Goal: Complete application form

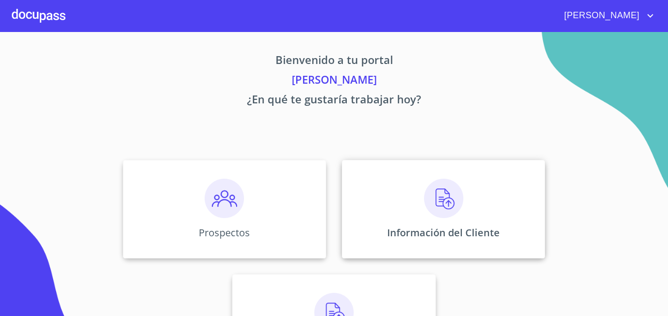
click at [466, 211] on div "Información del Cliente" at bounding box center [443, 209] width 203 height 98
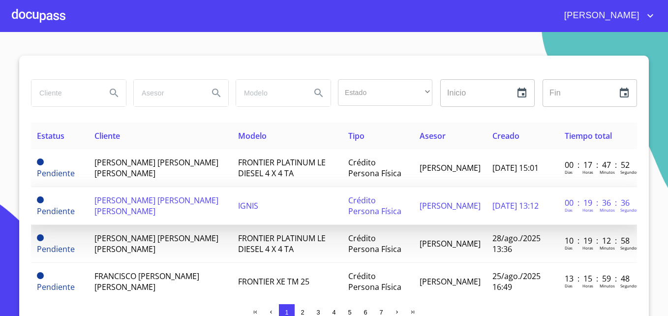
click at [171, 201] on span "[PERSON_NAME] [PERSON_NAME] [PERSON_NAME]" at bounding box center [156, 206] width 124 height 22
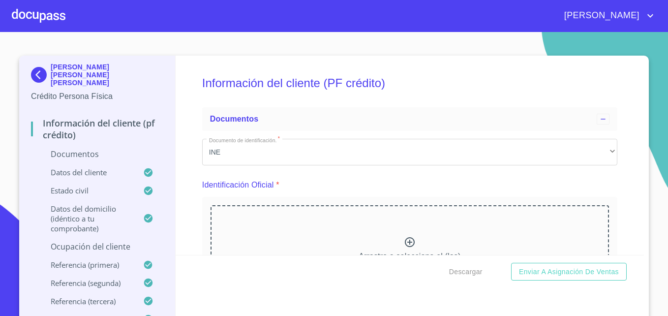
click at [178, 155] on div "Información del cliente (PF crédito) Documentos Documento de identificación.   …" at bounding box center [410, 155] width 469 height 199
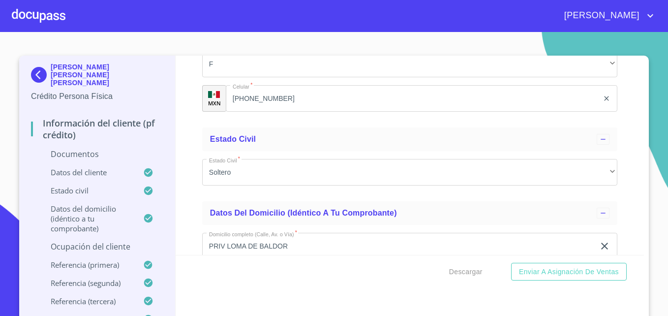
scroll to position [1594, 0]
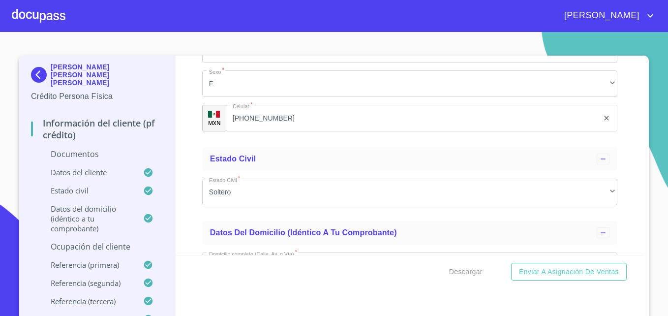
click at [52, 15] on div at bounding box center [39, 15] width 54 height 31
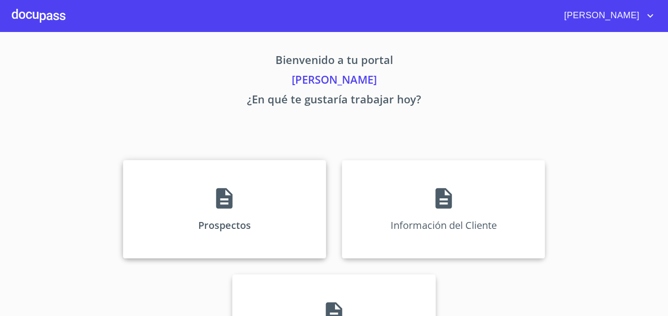
click at [253, 210] on div "Prospectos" at bounding box center [224, 209] width 203 height 98
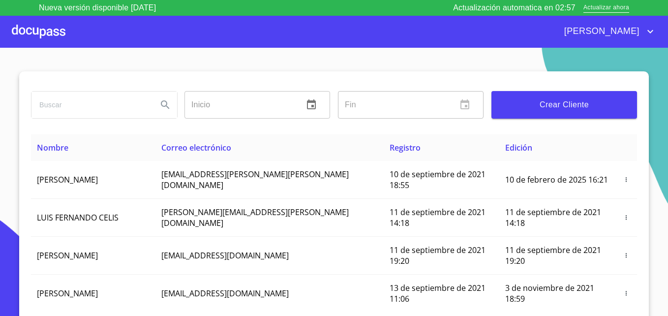
click at [99, 102] on input "search" at bounding box center [90, 105] width 118 height 27
type input "DULCE FERNANDA"
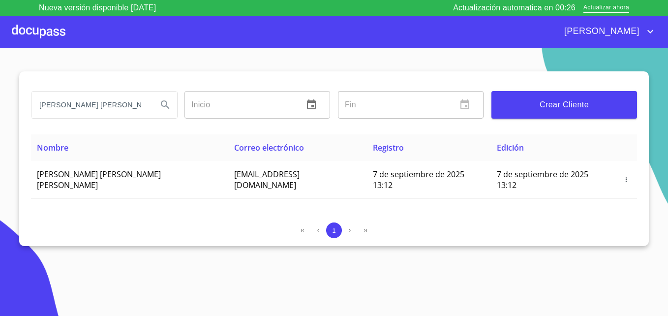
click at [36, 37] on div at bounding box center [39, 31] width 54 height 31
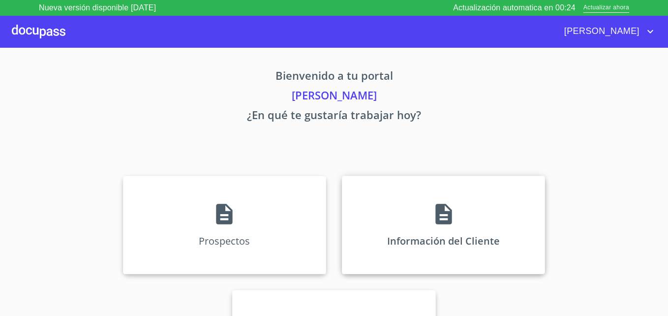
click at [392, 211] on div "Información del Cliente" at bounding box center [443, 225] width 203 height 98
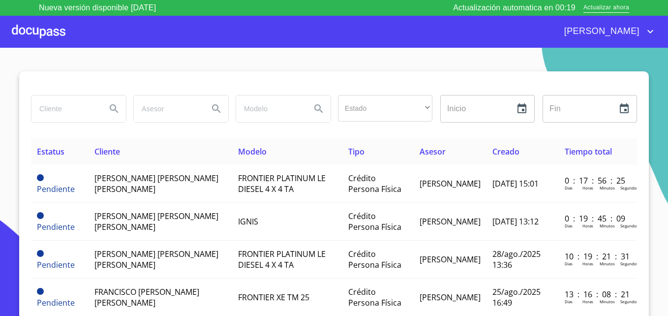
click at [55, 105] on input "search" at bounding box center [64, 108] width 67 height 27
type input "dulce fernanda diaz garcia"
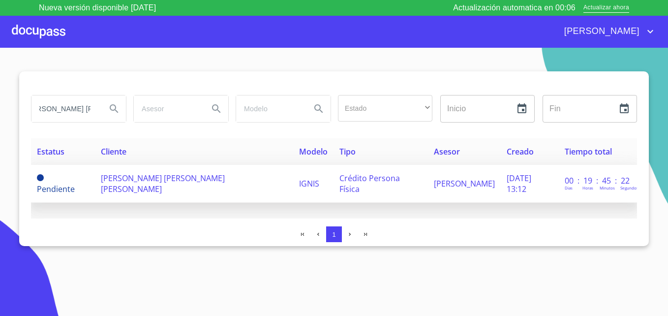
scroll to position [0, 0]
click at [148, 185] on span "[PERSON_NAME] [PERSON_NAME] [PERSON_NAME]" at bounding box center [163, 184] width 124 height 22
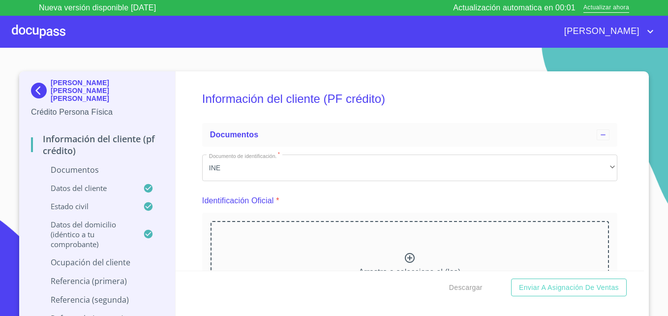
click at [187, 118] on div "Información del cliente (PF crédito) Documentos Documento de identificación.   …" at bounding box center [410, 170] width 469 height 199
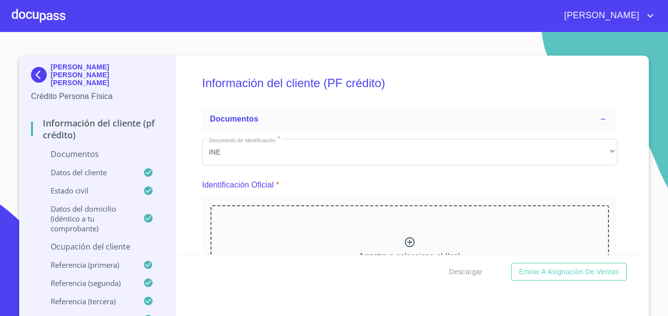
click at [398, 181] on div "Identificación Oficial *" at bounding box center [409, 185] width 415 height 24
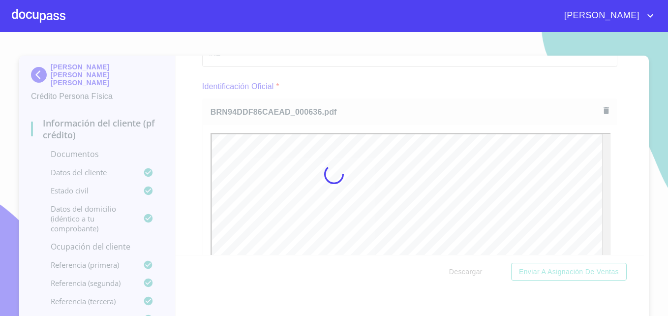
click at [429, 81] on div at bounding box center [334, 174] width 668 height 284
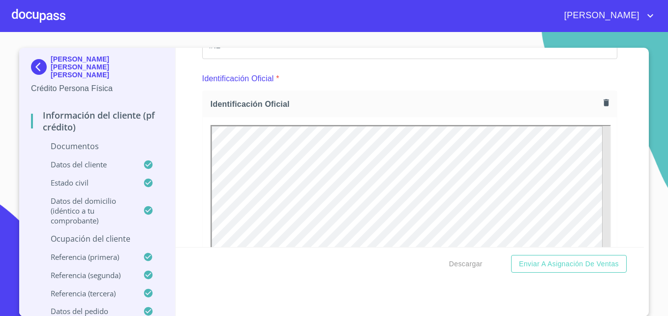
click at [429, 81] on div "Identificación Oficial *" at bounding box center [409, 79] width 415 height 24
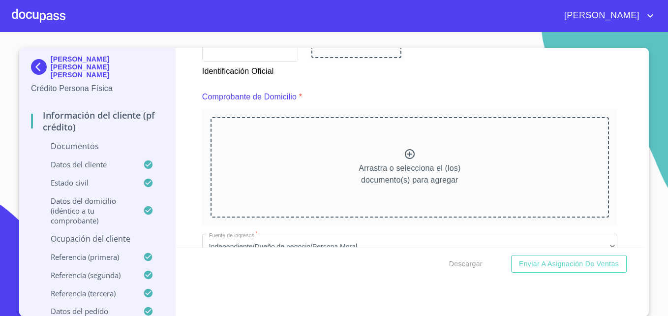
scroll to position [7, 0]
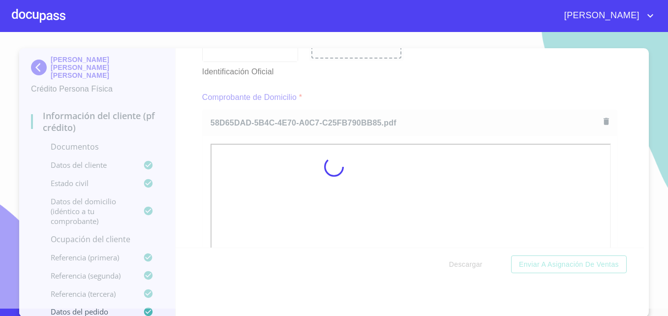
click at [431, 77] on div at bounding box center [334, 167] width 668 height 284
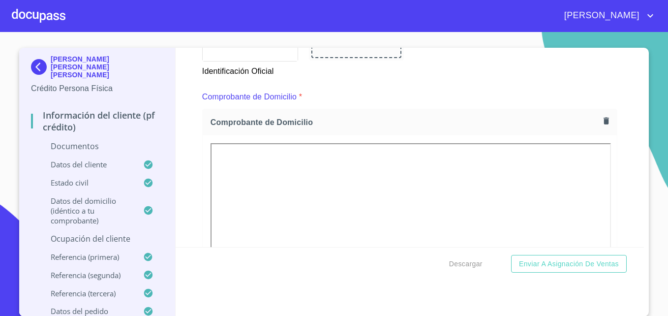
click at [431, 77] on div "Identificación Oficial" at bounding box center [409, 42] width 427 height 82
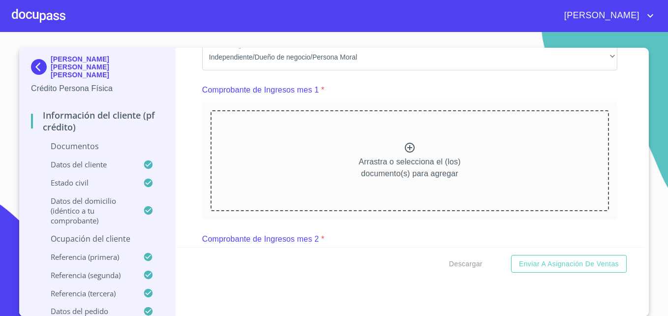
scroll to position [965, 0]
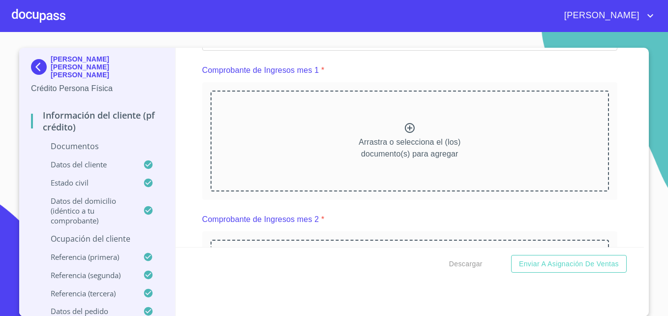
drag, startPoint x: 606, startPoint y: 10, endPoint x: 342, endPoint y: 67, distance: 270.0
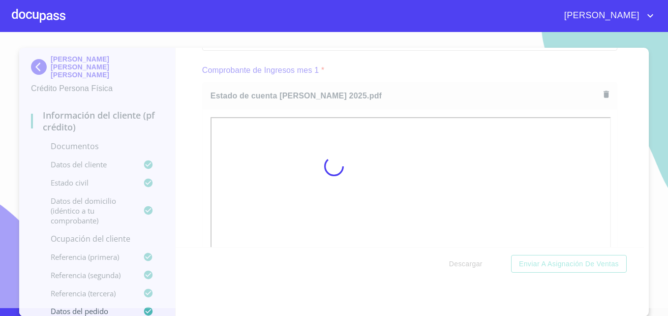
click at [432, 85] on div at bounding box center [334, 166] width 668 height 284
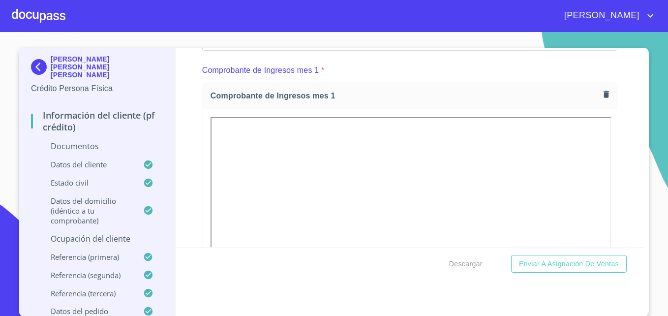
click at [432, 82] on div "Comprobante de Ingresos mes 1 *" at bounding box center [409, 71] width 415 height 24
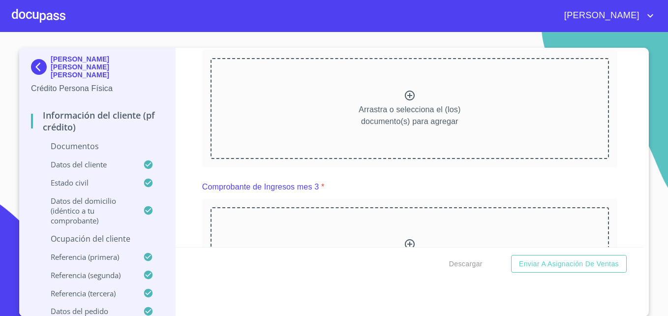
scroll to position [1437, 0]
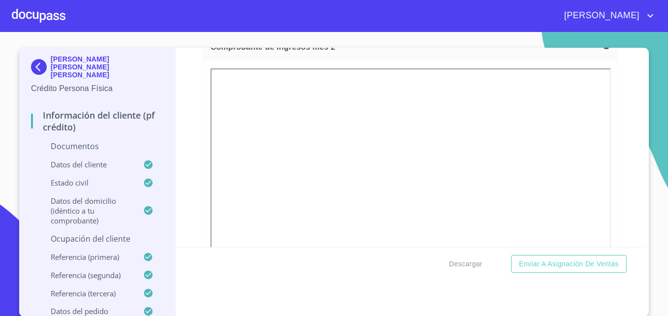
click at [610, 141] on div "Información del cliente (PF crédito) Documentos Documento de identificación.   …" at bounding box center [410, 147] width 469 height 199
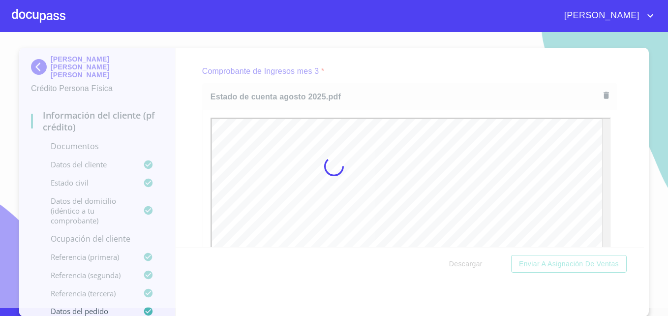
scroll to position [0, 0]
click at [619, 121] on div at bounding box center [334, 166] width 668 height 284
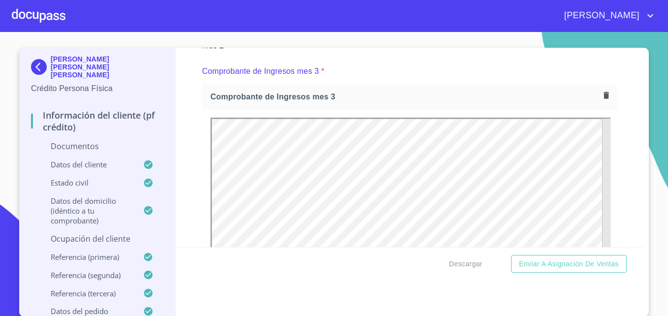
click at [619, 121] on div "Información del cliente (PF crédito) Documentos Documento de identificación.   …" at bounding box center [410, 147] width 469 height 199
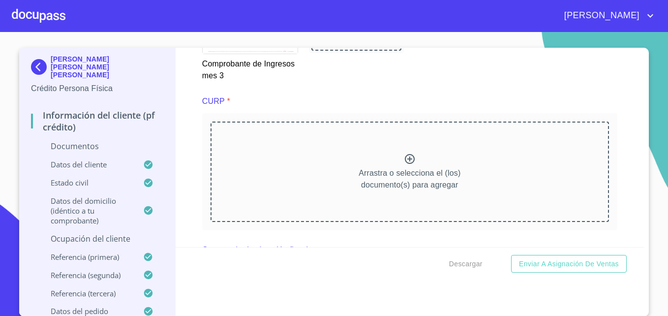
scroll to position [2224, 0]
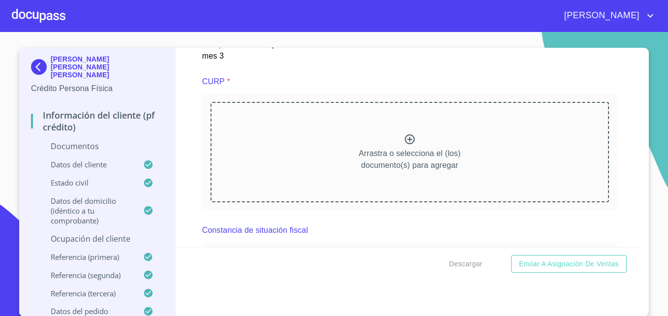
click at [180, 142] on div "Información del cliente (PF crédito) Documentos Documento de identificación.   …" at bounding box center [410, 147] width 469 height 199
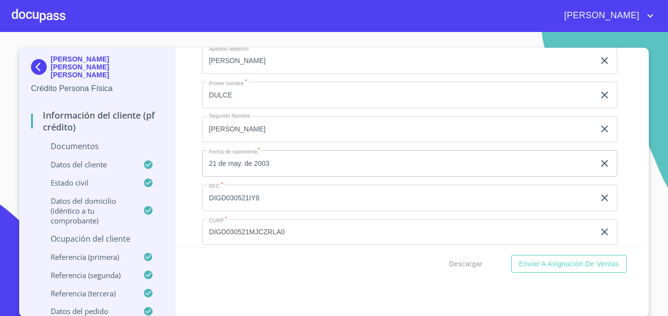
scroll to position [2638, 0]
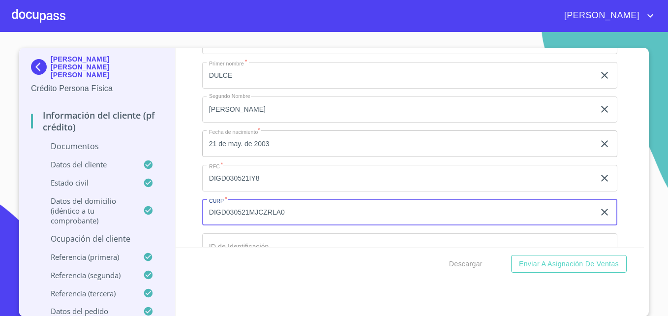
click at [294, 226] on input "DIGD030521MJCZRLA0" at bounding box center [398, 212] width 393 height 27
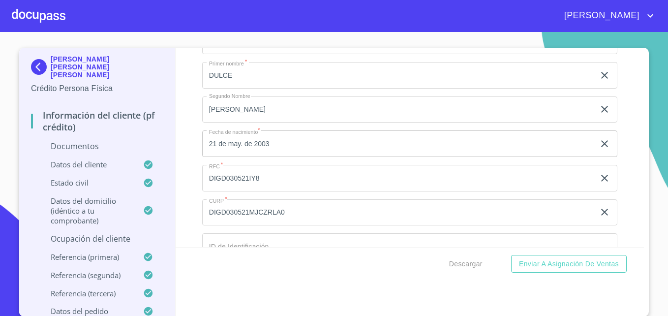
click at [190, 74] on div "Información del cliente (PF crédito) Documentos Documento de identificación.   …" at bounding box center [410, 147] width 469 height 199
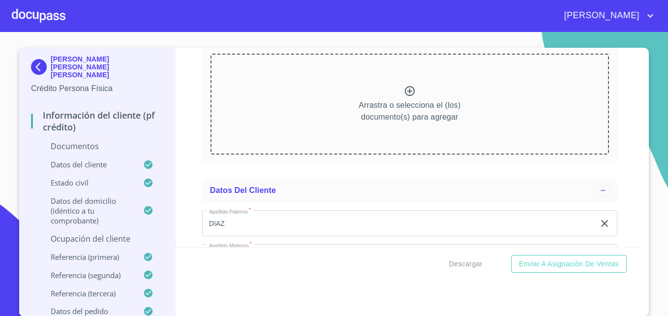
scroll to position [2420, 0]
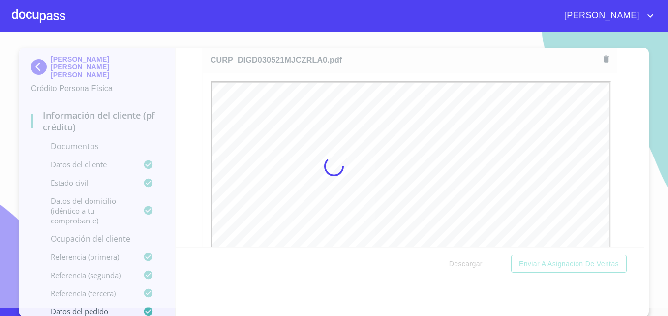
click at [188, 86] on div at bounding box center [334, 166] width 668 height 284
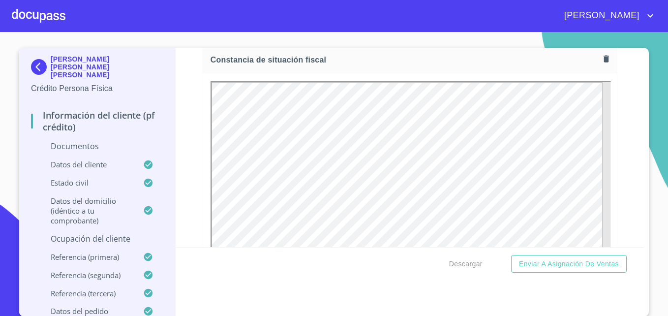
scroll to position [0, 0]
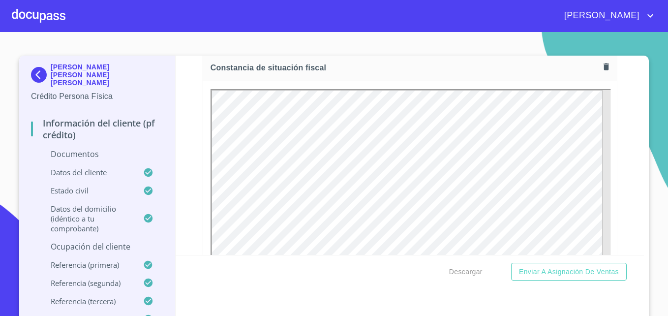
click at [188, 86] on div "Información del cliente (PF crédito) Documentos Documento de identificación.   …" at bounding box center [410, 155] width 469 height 199
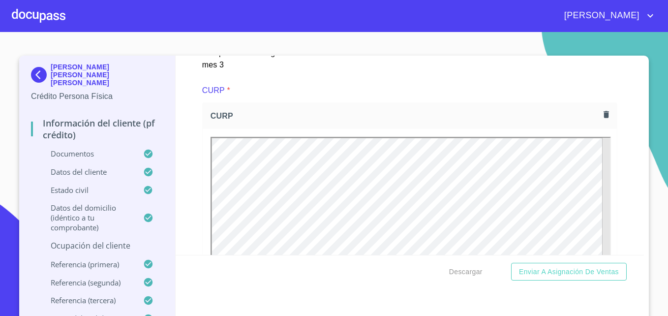
click at [457, 98] on div "CURP *" at bounding box center [409, 91] width 415 height 24
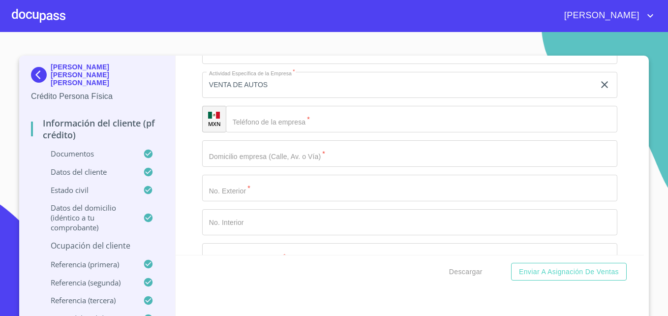
scroll to position [4408, 0]
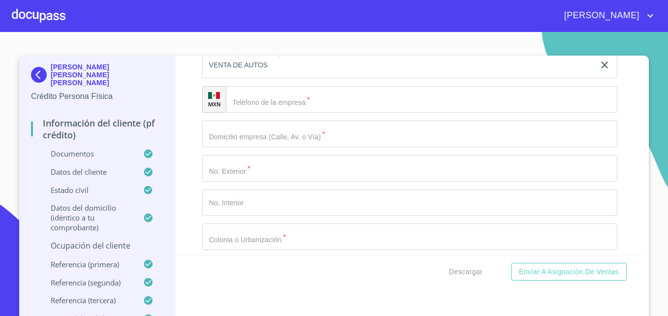
click at [248, 113] on input "Documento de identificación.   *" at bounding box center [422, 99] width 392 height 27
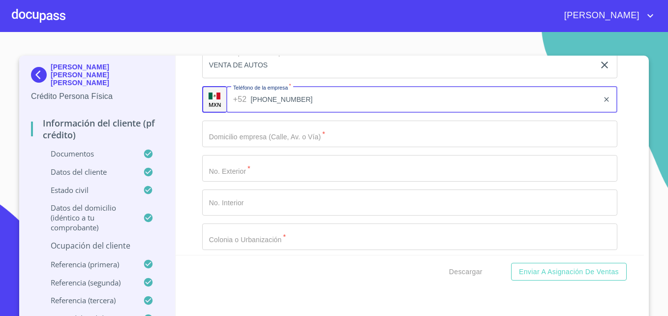
type input "[PHONE_NUMBER]"
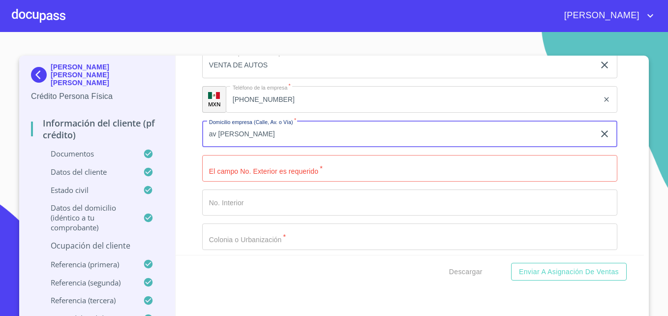
click at [288, 143] on input "av [PERSON_NAME]" at bounding box center [398, 134] width 393 height 27
type input "av [PERSON_NAME] sur"
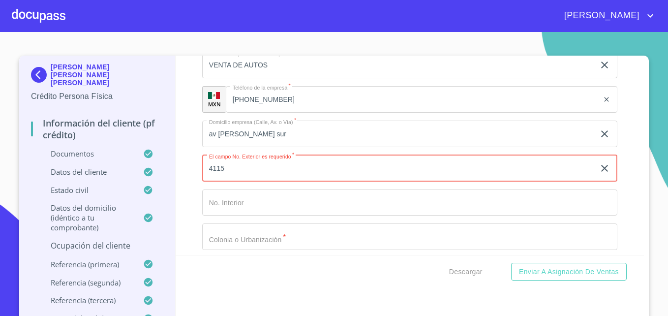
type input "4115"
click at [249, 250] on input "Documento de identificación.   *" at bounding box center [409, 236] width 415 height 27
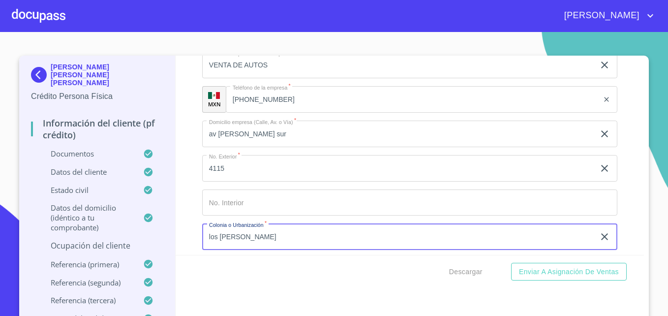
type input "los [PERSON_NAME]"
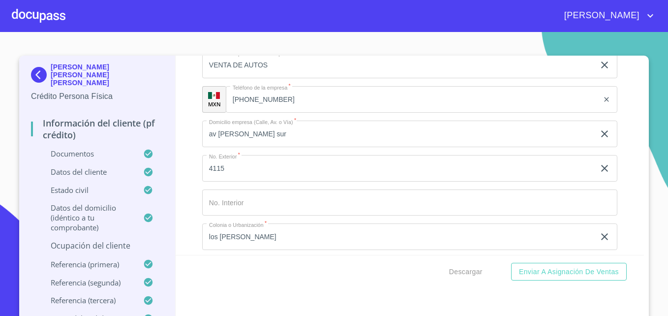
scroll to position [4536, 0]
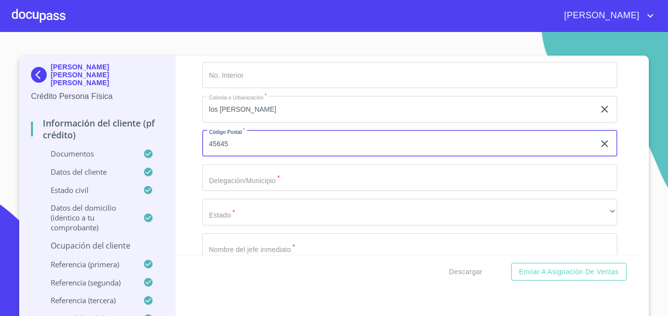
type input "45645"
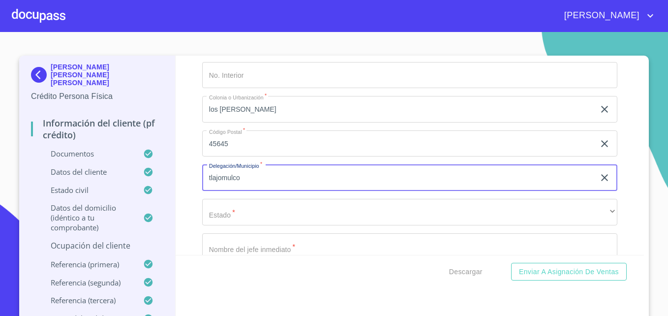
type input "tlajomulco"
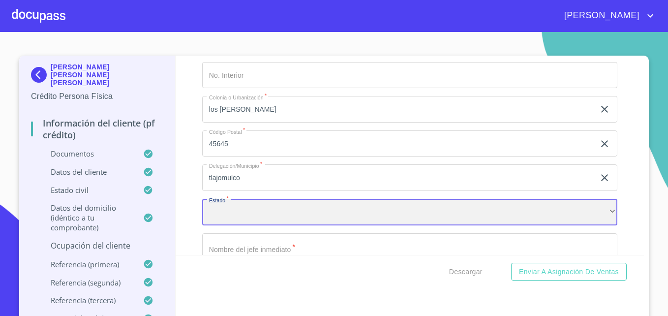
click at [246, 220] on div "​" at bounding box center [409, 212] width 415 height 27
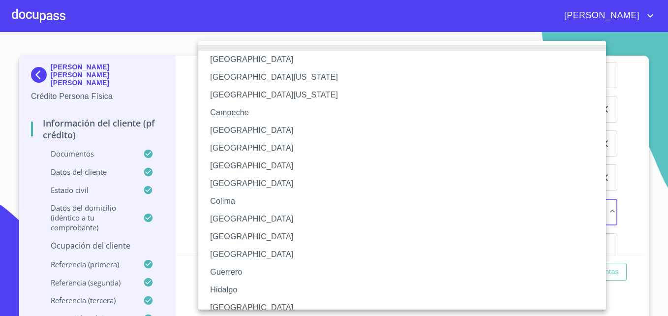
scroll to position [7, 0]
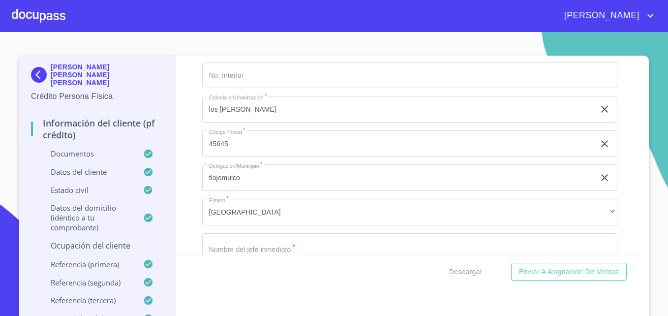
click at [186, 209] on div "Información del cliente (PF crédito) Documentos Documento de identificación.   …" at bounding box center [410, 155] width 469 height 199
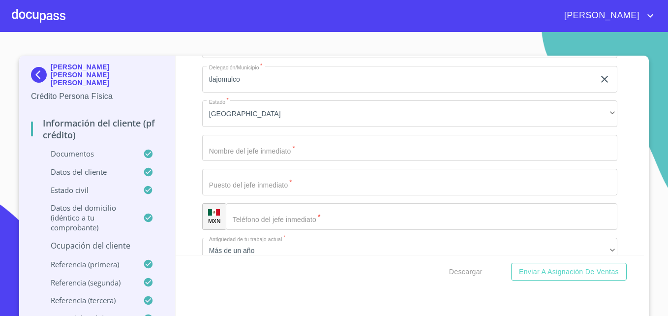
scroll to position [4654, 0]
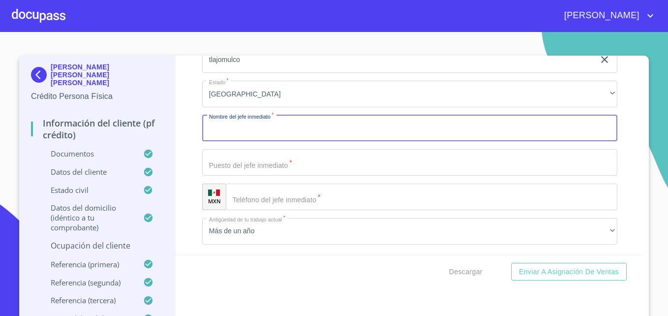
click at [241, 139] on input "Documento de identificación.   *" at bounding box center [409, 128] width 415 height 27
type input "[PERSON_NAME]"
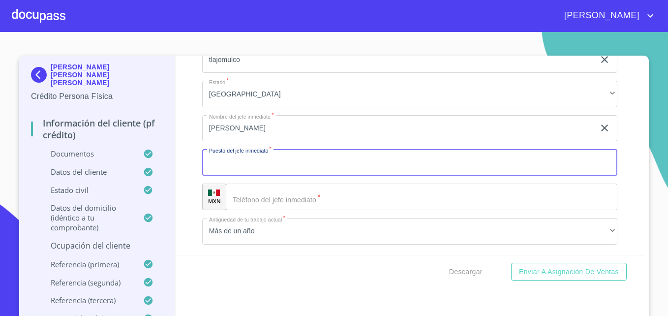
click at [250, 176] on input "Documento de identificación.   *" at bounding box center [409, 162] width 415 height 27
type input "GERENTE"
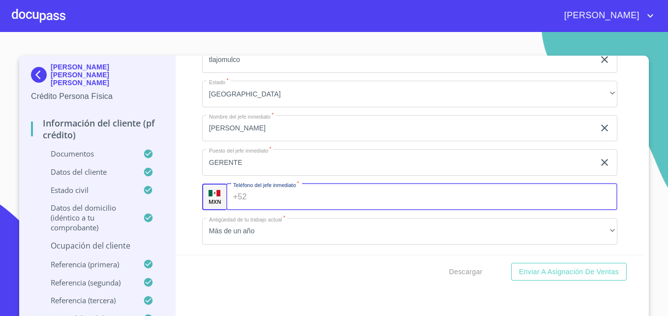
click at [265, 206] on input "Documento de identificación.   *" at bounding box center [433, 197] width 367 height 27
type input "[PHONE_NUMBER]"
click at [185, 176] on div "Información del cliente (PF crédito) Documentos Documento de identificación.   …" at bounding box center [410, 155] width 469 height 199
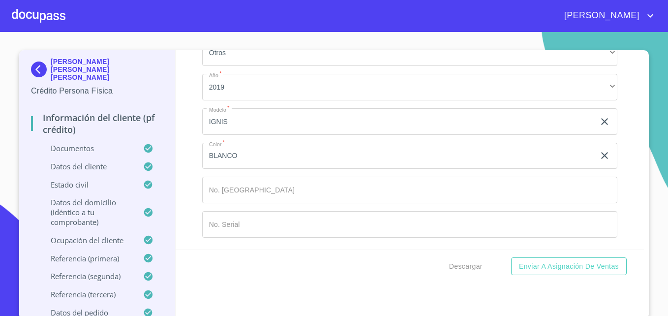
scroll to position [5750, 0]
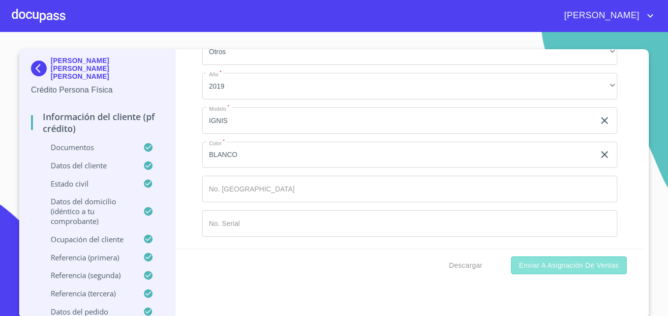
click at [578, 269] on span "Enviar a Asignación de Ventas" at bounding box center [569, 265] width 100 height 12
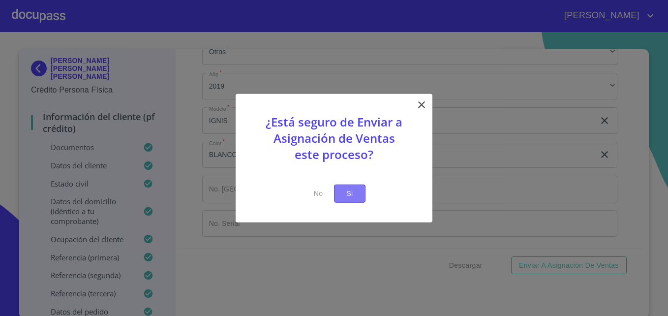
click at [343, 193] on span "Si" at bounding box center [350, 193] width 16 height 12
